Goal: Information Seeking & Learning: Learn about a topic

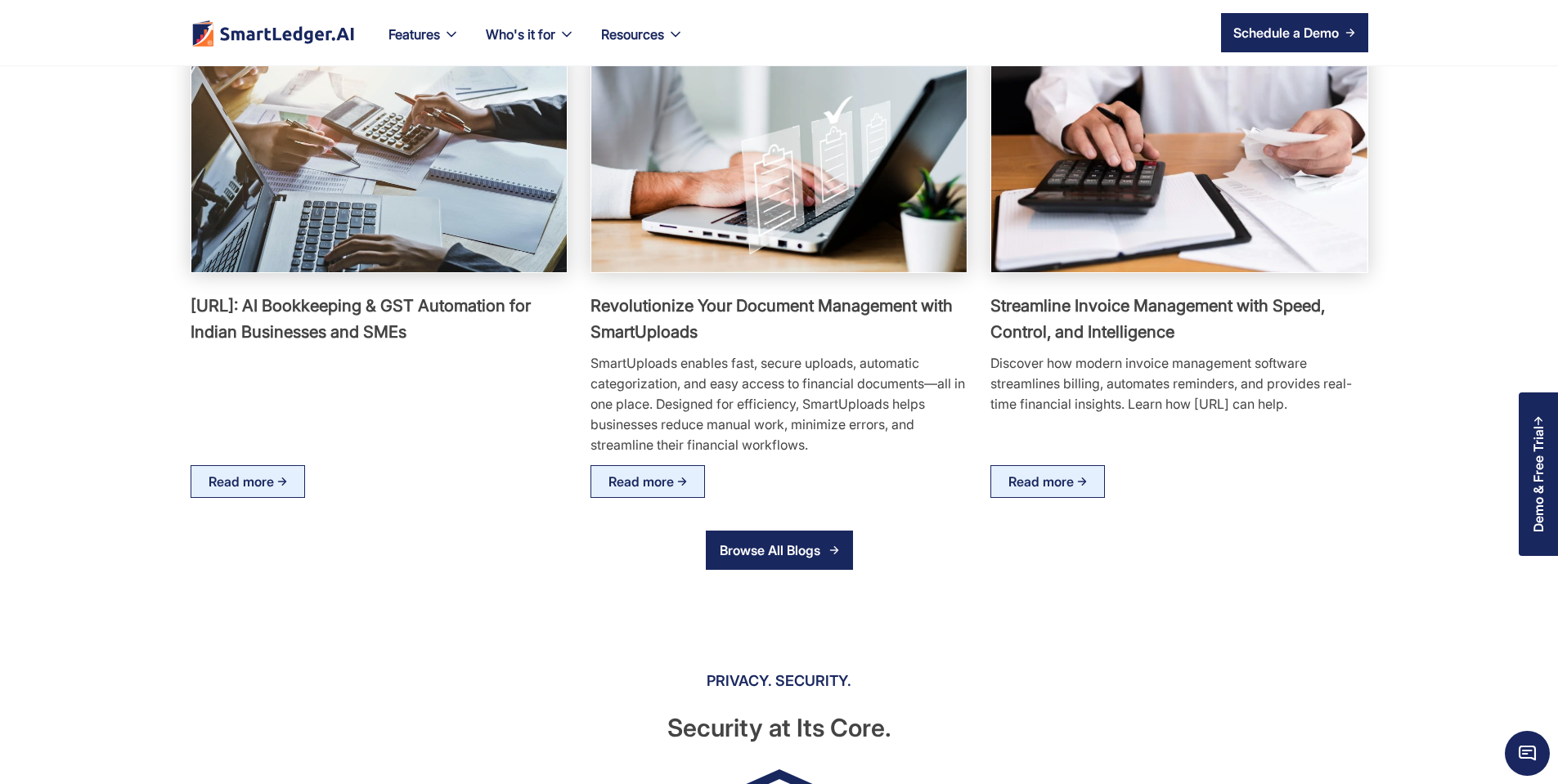
scroll to position [2844, 0]
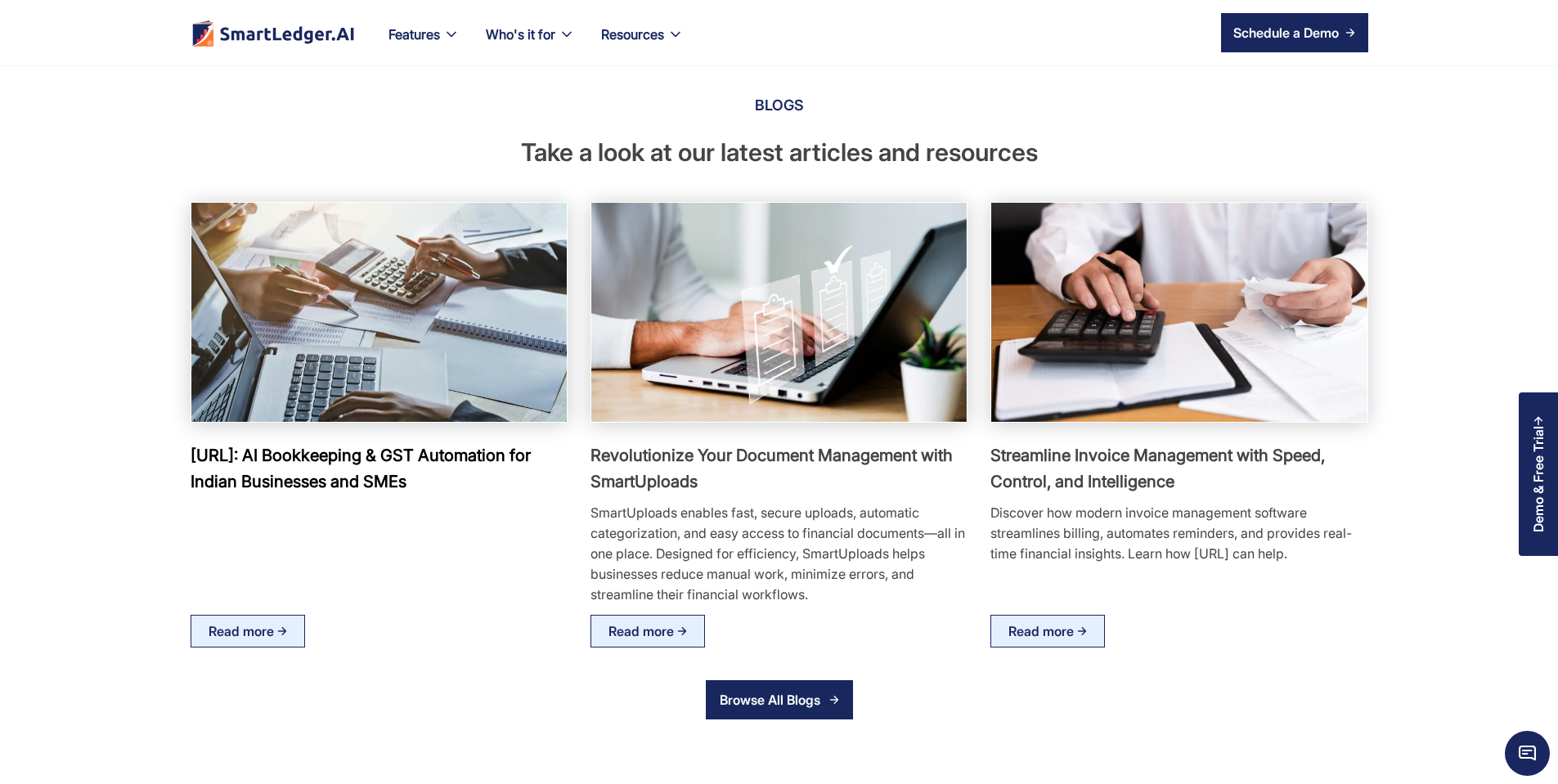
click at [242, 494] on h3 "[URL]: AI Bookkeeping & GST Automation for Indian Businesses and SMEs" at bounding box center [379, 468] width 377 height 53
click at [271, 433] on img at bounding box center [378, 311] width 413 height 241
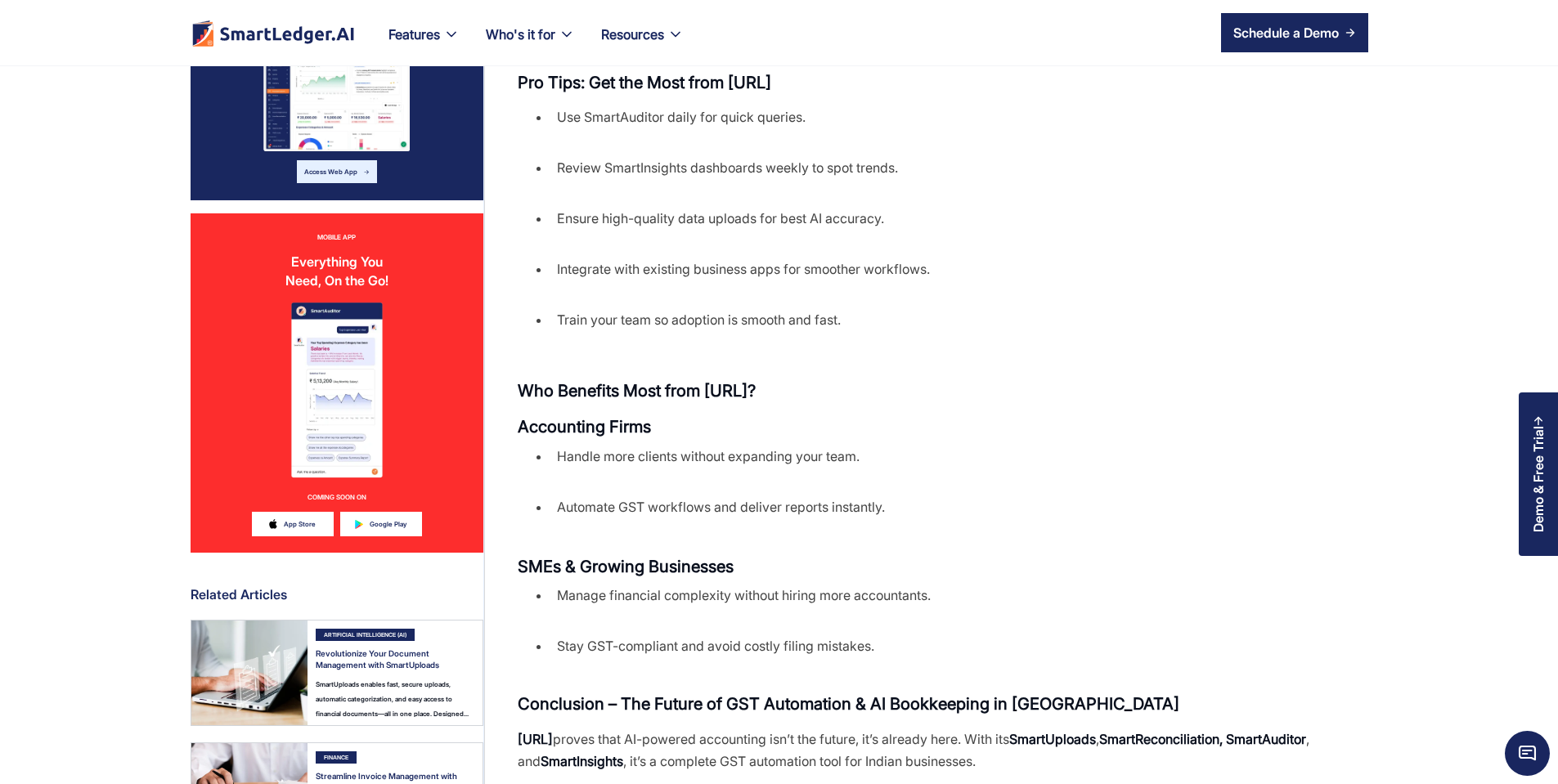
scroll to position [2059, 0]
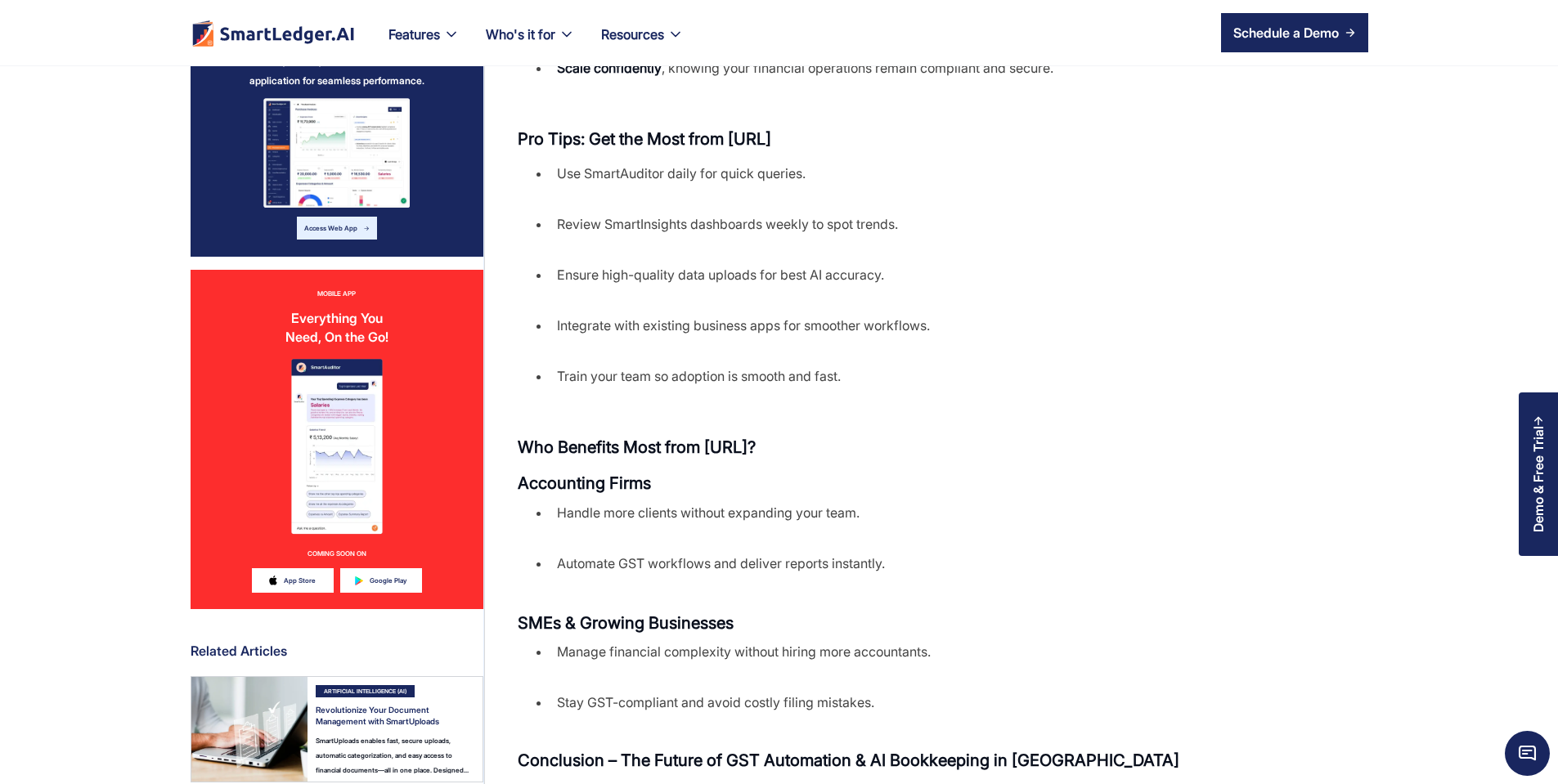
click at [551, 502] on li "Handle more clients without expanding your team." at bounding box center [943, 524] width 785 height 44
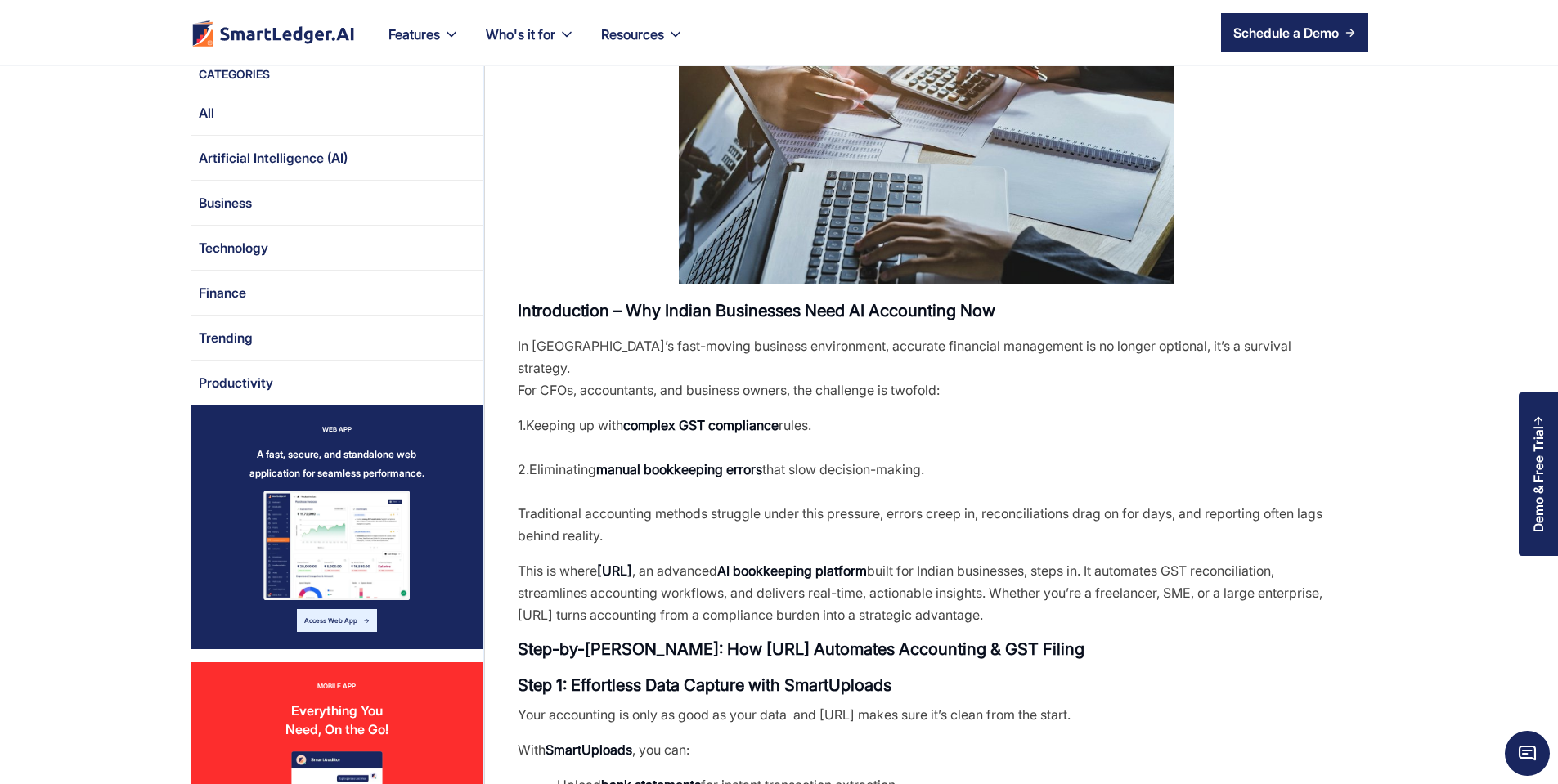
scroll to position [0, 0]
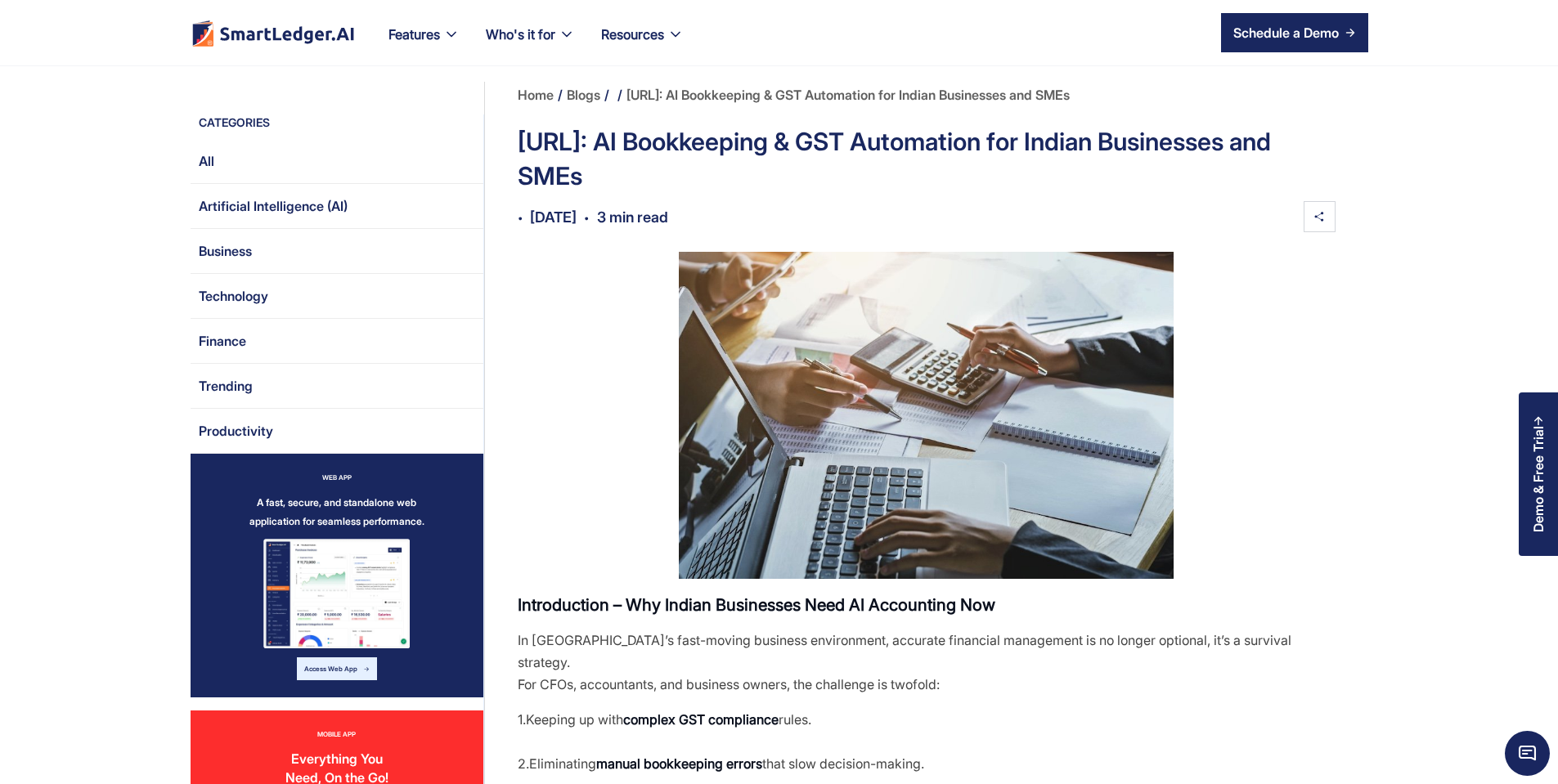
click at [518, 659] on p "In India’s fast-moving business environment, accurate financial management is n…" at bounding box center [926, 663] width 817 height 66
drag, startPoint x: 510, startPoint y: 670, endPoint x: 510, endPoint y: 681, distance: 11.0
click at [518, 708] on p "1.Keeping up with complex GST compliance rules. 2.Eliminating manual bookkeepin…" at bounding box center [926, 774] width 817 height 132
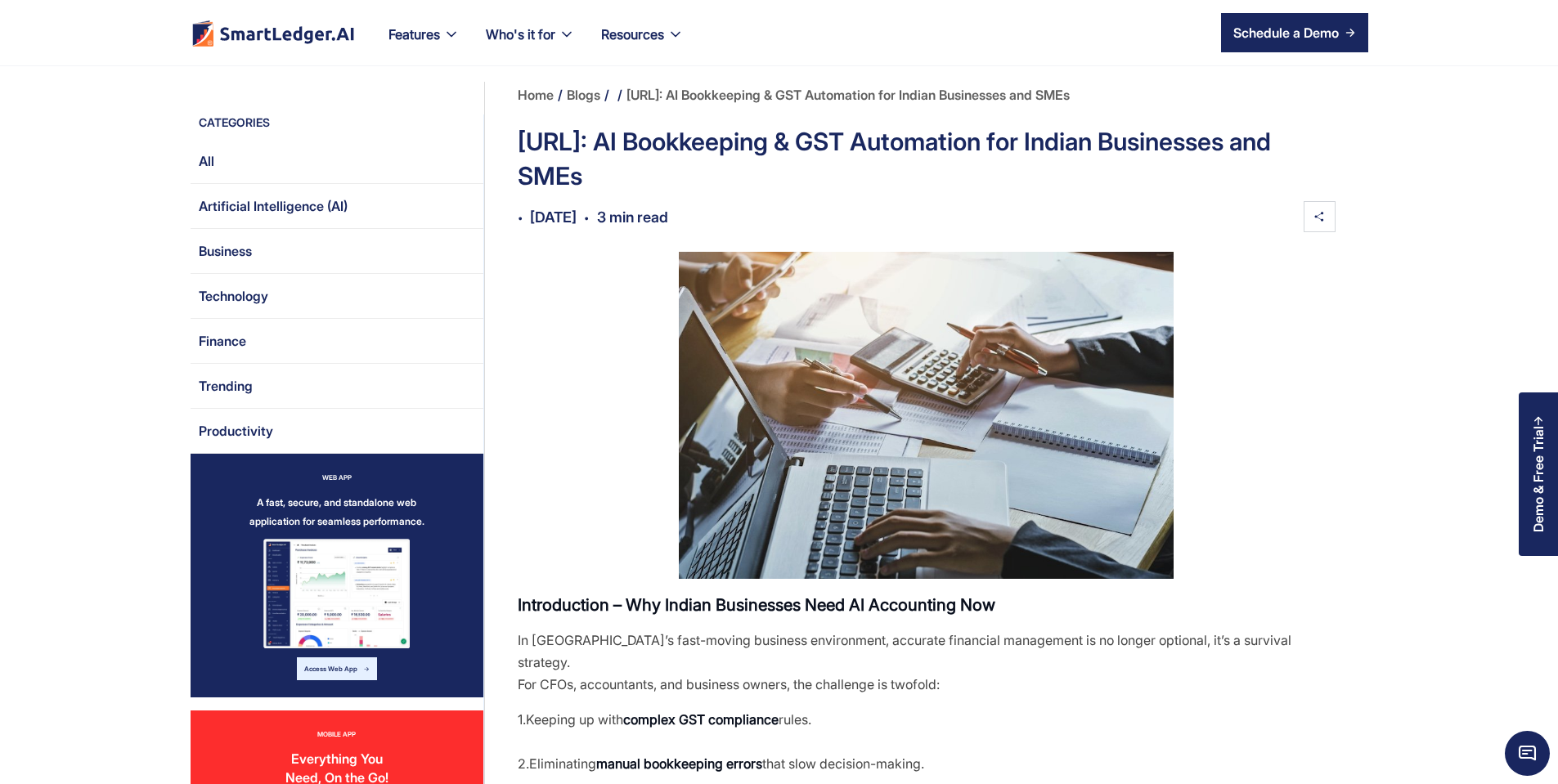
click at [559, 708] on p "1.Keeping up with complex GST compliance rules. 2.Eliminating manual bookkeepin…" at bounding box center [926, 774] width 817 height 132
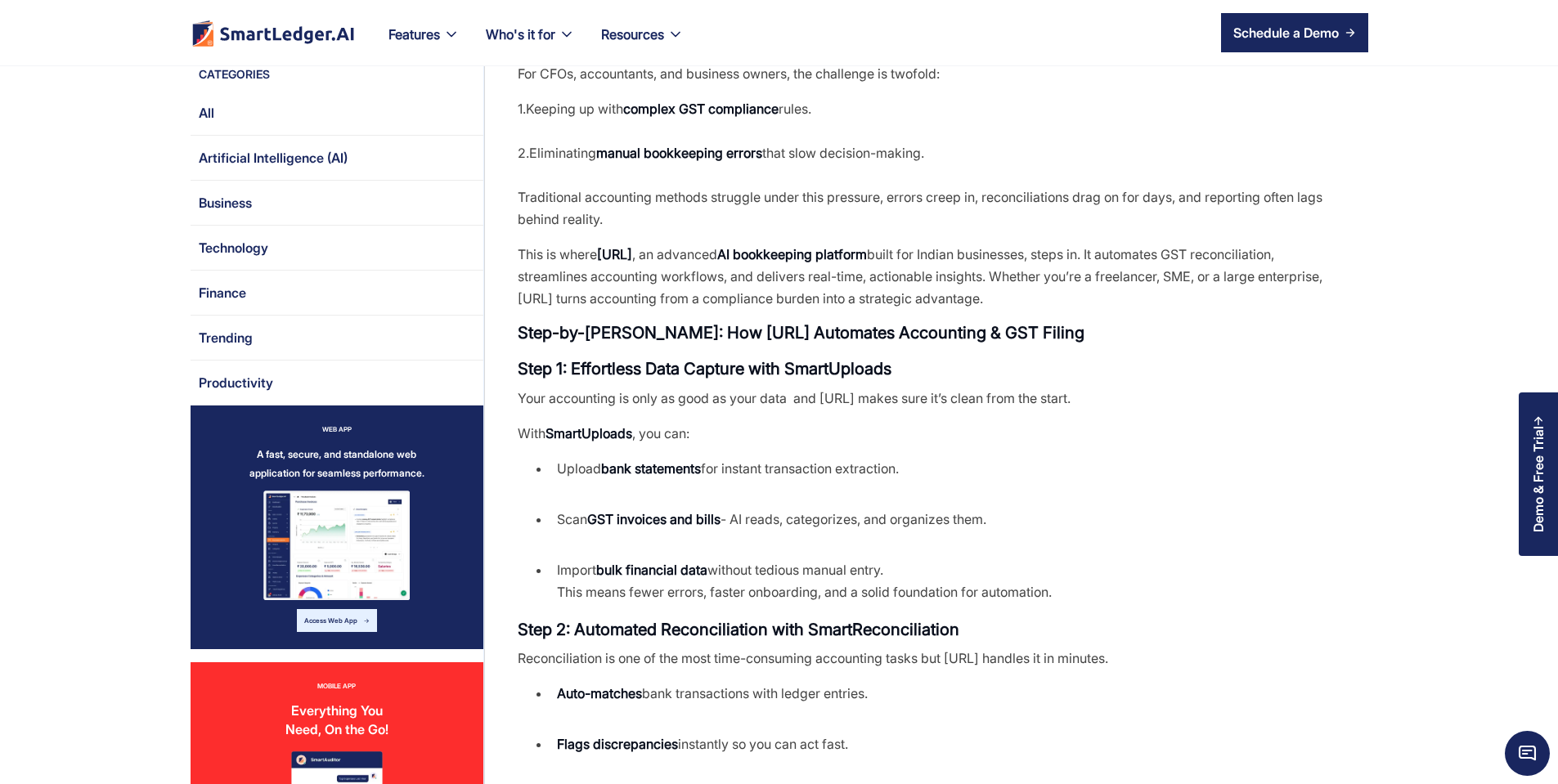
scroll to position [491, 0]
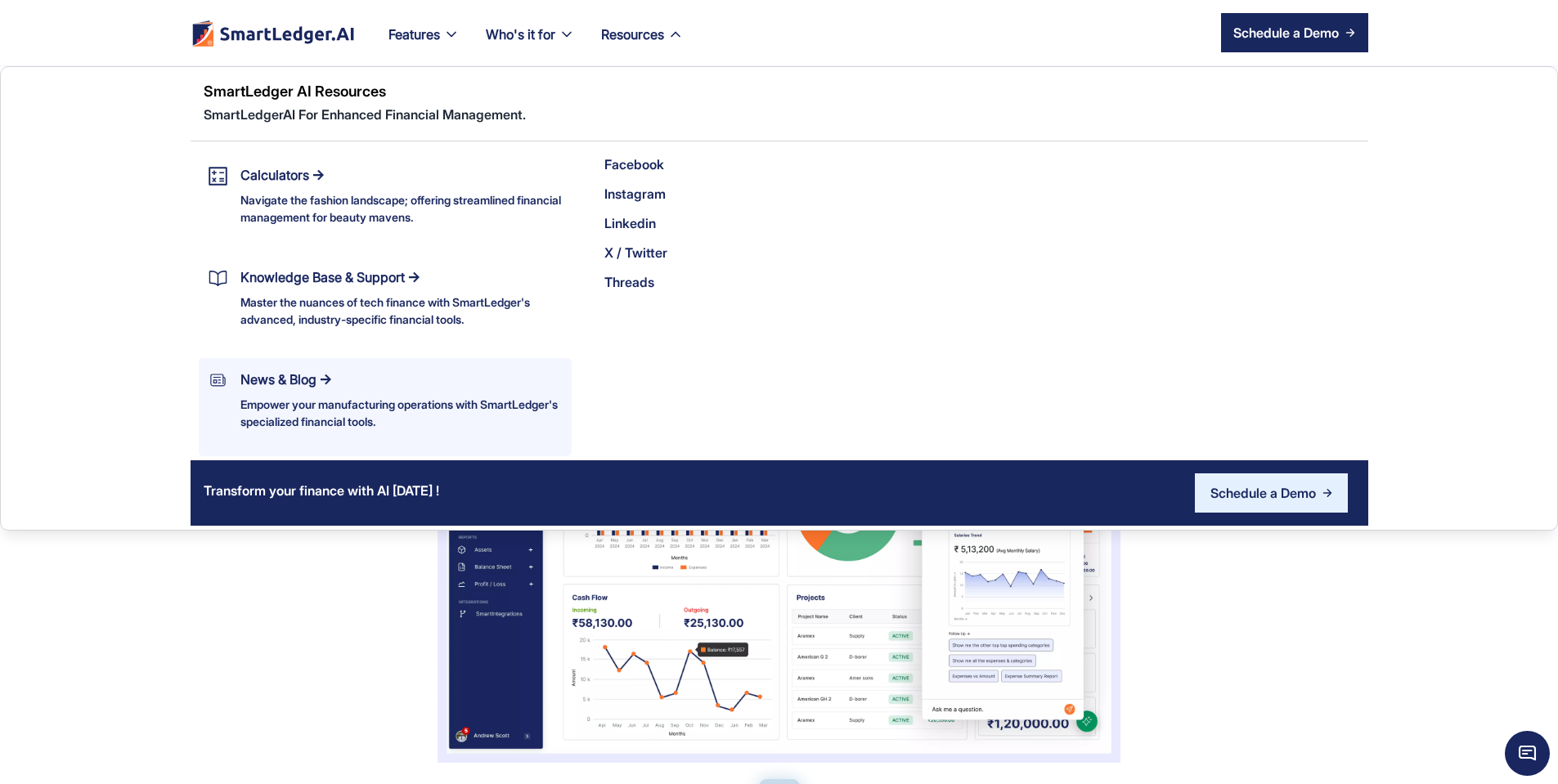
click at [386, 375] on div "News & Blog Empower your manufacturing operations with SmartLedger's specialize…" at bounding box center [401, 399] width 322 height 62
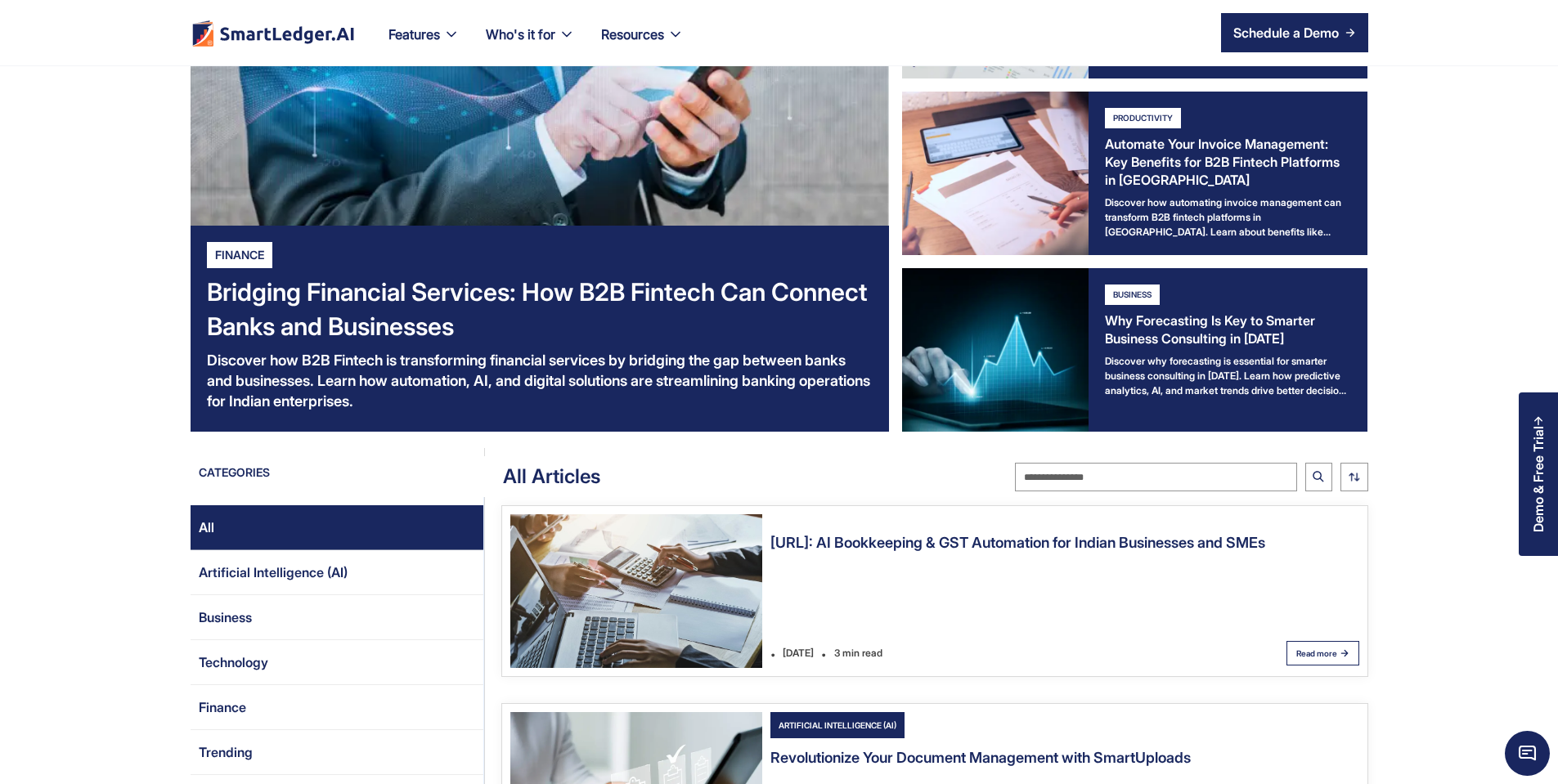
scroll to position [491, 0]
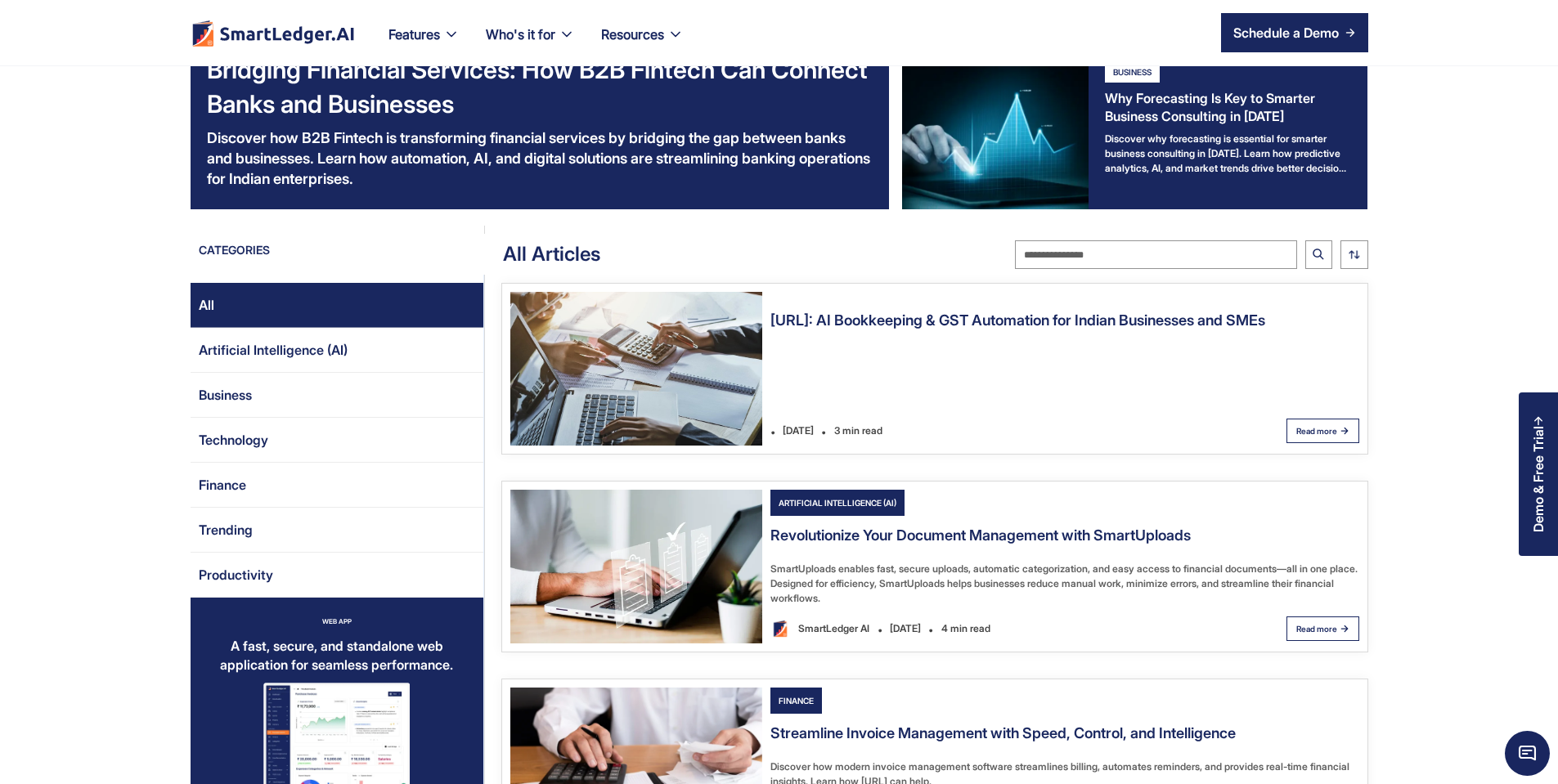
click at [716, 399] on img "Email Form 2" at bounding box center [636, 368] width 252 height 153
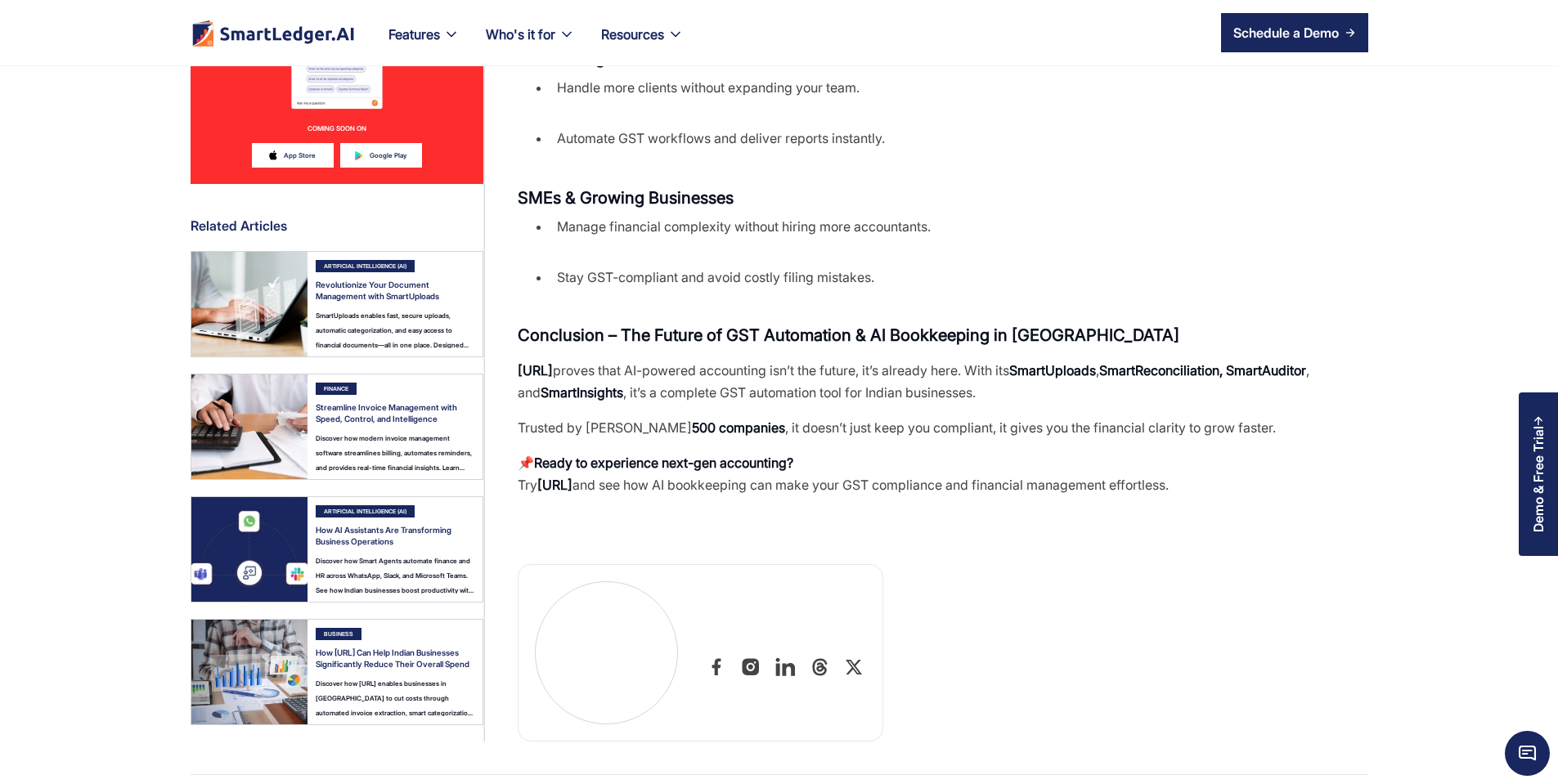
scroll to position [2648, 0]
